Goal: Obtain resource: Obtain resource

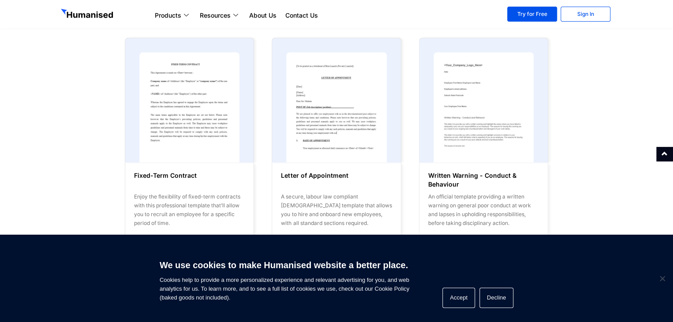
scroll to position [626, 0]
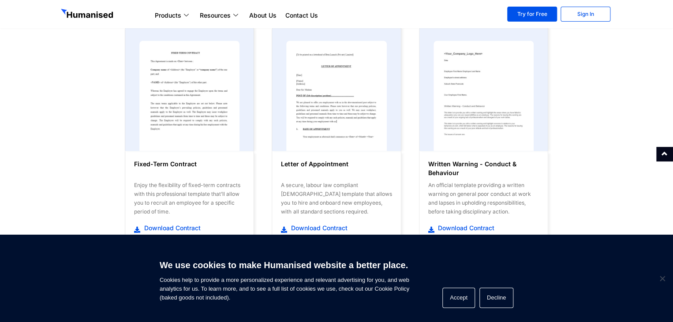
drag, startPoint x: 674, startPoint y: 34, endPoint x: 677, endPoint y: 185, distance: 150.8
click at [672, 185] on html "Products Payroll Process staff payroll on time accurately with Humanised Payrol…" at bounding box center [336, 31] width 673 height 1314
click at [328, 227] on span "Download Contract" at bounding box center [318, 227] width 59 height 9
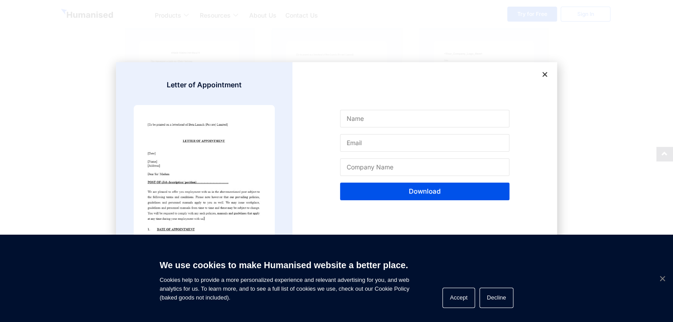
click at [663, 279] on span "Cookie Notice" at bounding box center [661, 278] width 9 height 9
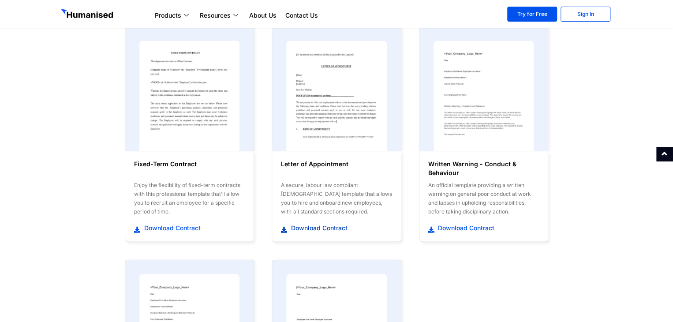
click at [324, 226] on span "Download Contract" at bounding box center [318, 227] width 59 height 9
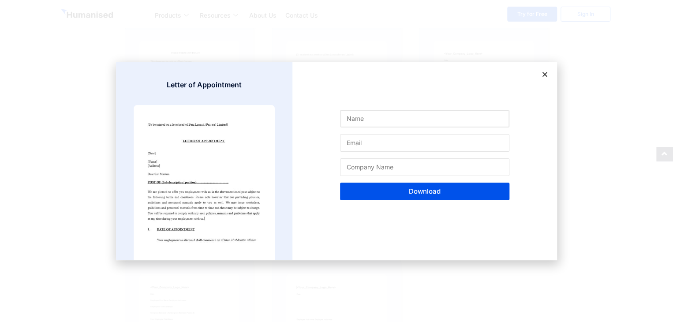
click at [350, 119] on input "Name" at bounding box center [424, 119] width 169 height 18
type input "y"
type input "[PERSON_NAME] [PERSON_NAME]"
click at [352, 147] on input "Email" at bounding box center [424, 143] width 169 height 18
type input "[EMAIL_ADDRESS][DOMAIN_NAME]"
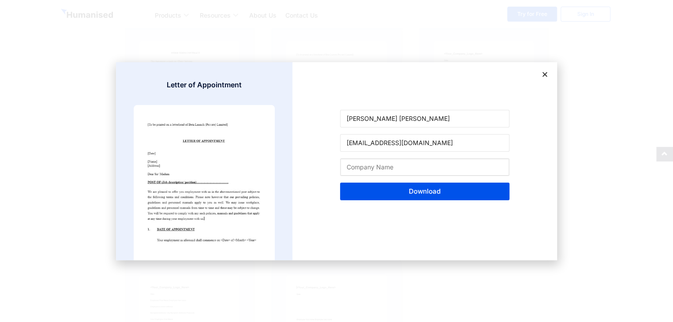
click at [369, 171] on input "Company Name" at bounding box center [424, 167] width 169 height 18
type input "KELUM DISTRIBUTORS"
click at [399, 194] on span "Download" at bounding box center [424, 191] width 148 height 7
